Goal: Navigation & Orientation: Find specific page/section

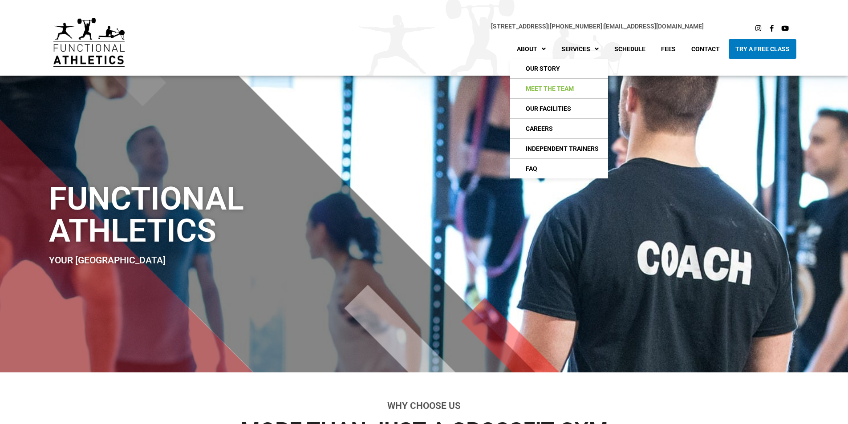
click at [538, 86] on link "Meet The Team" at bounding box center [559, 89] width 98 height 20
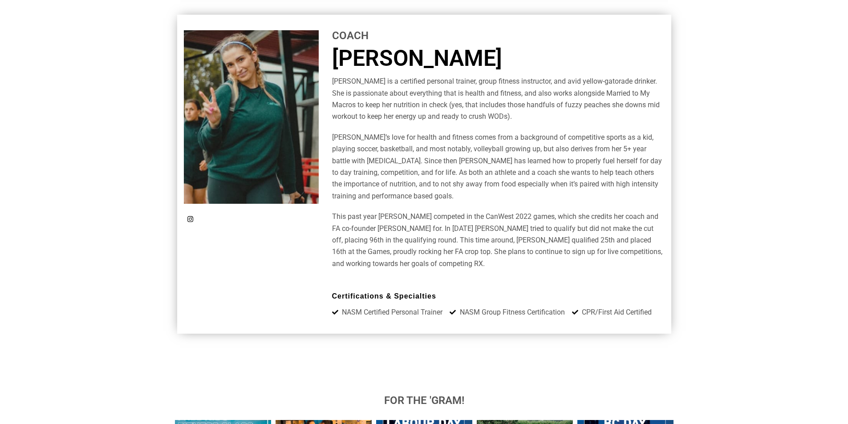
scroll to position [3281, 0]
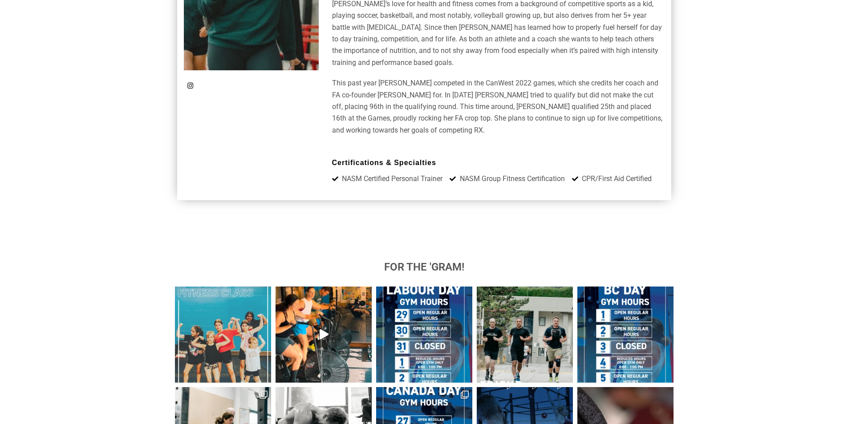
click at [227, 287] on img at bounding box center [223, 335] width 96 height 96
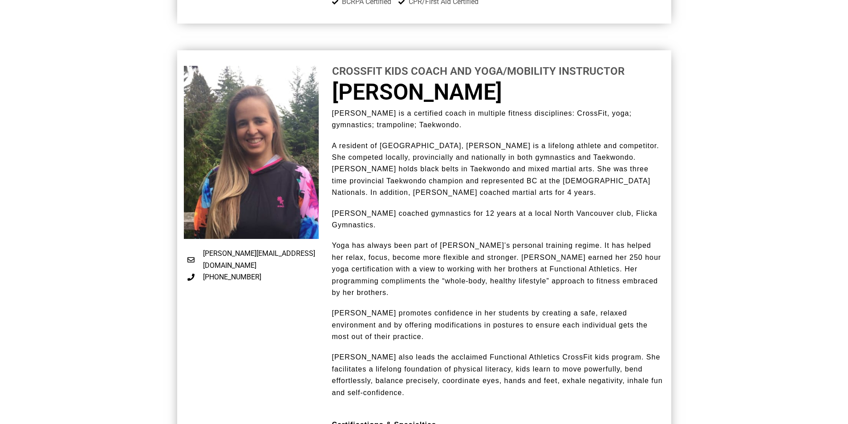
scroll to position [0, 0]
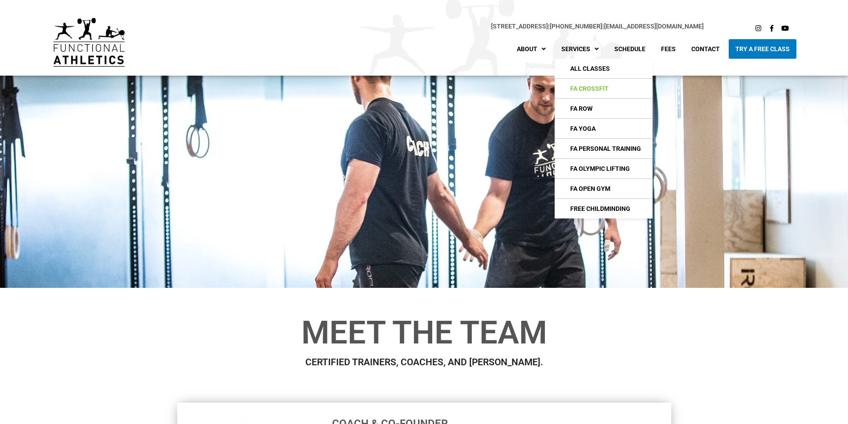
click at [590, 82] on link "FA CrossFIt" at bounding box center [604, 89] width 98 height 20
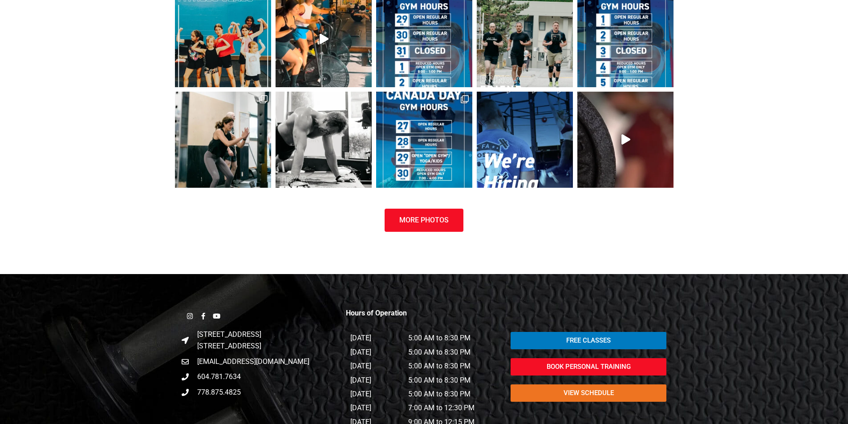
scroll to position [1333, 0]
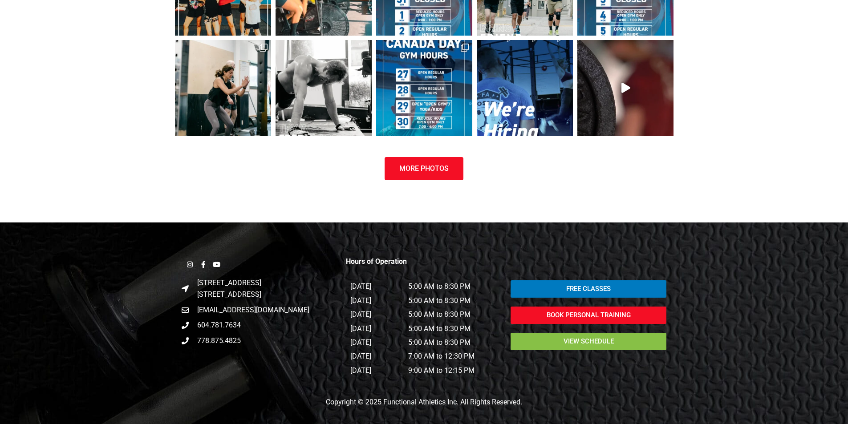
click at [625, 343] on span "view schedule" at bounding box center [588, 341] width 134 height 7
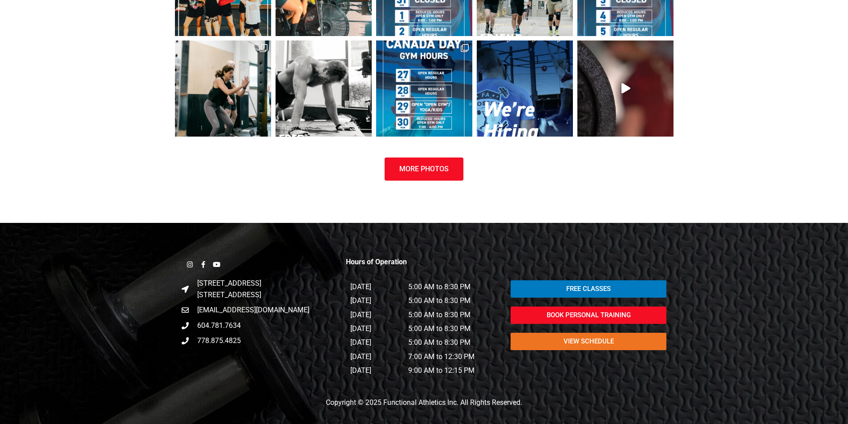
scroll to position [1123, 0]
